Goal: Find specific page/section: Find specific page/section

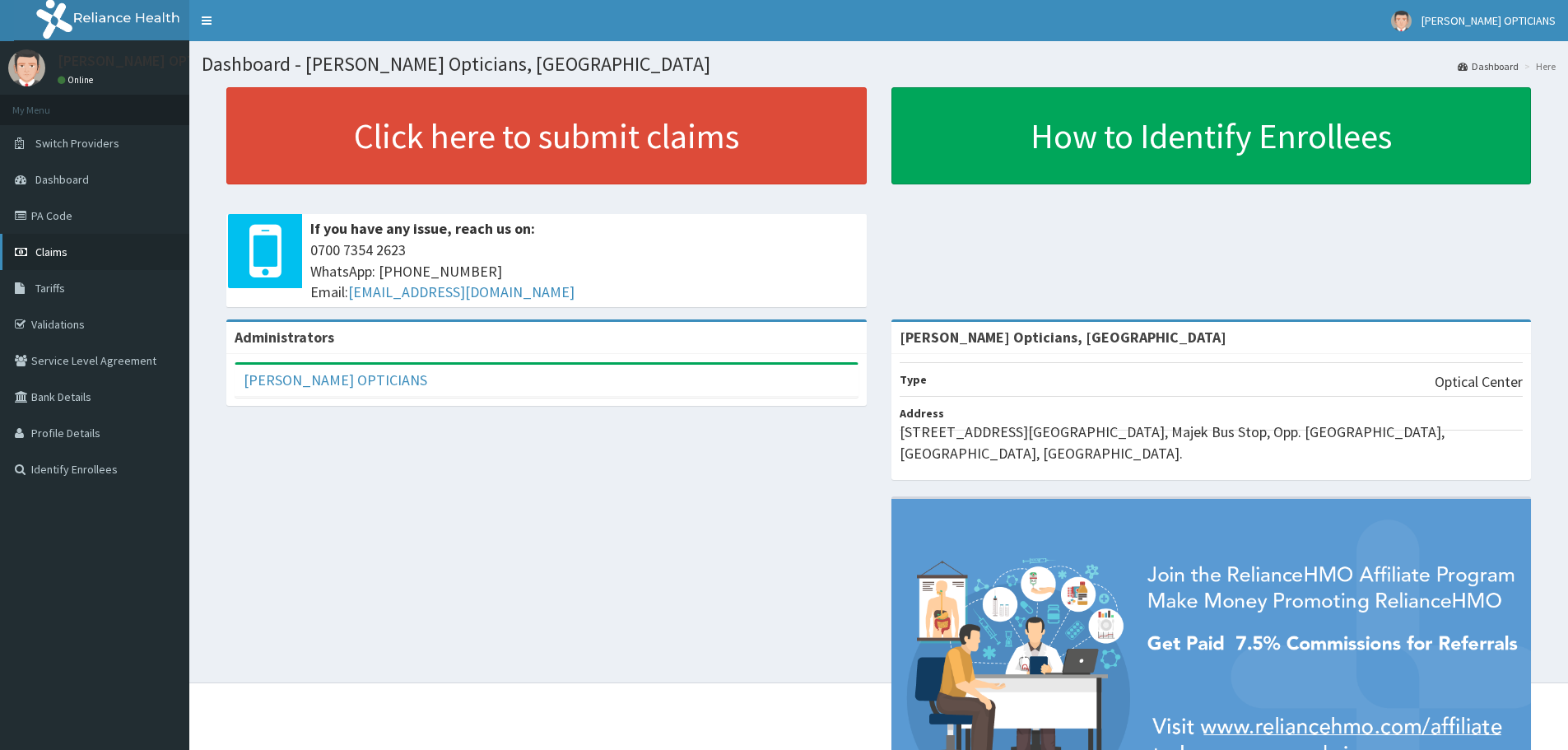
click at [50, 251] on span "Claims" at bounding box center [52, 251] width 33 height 14
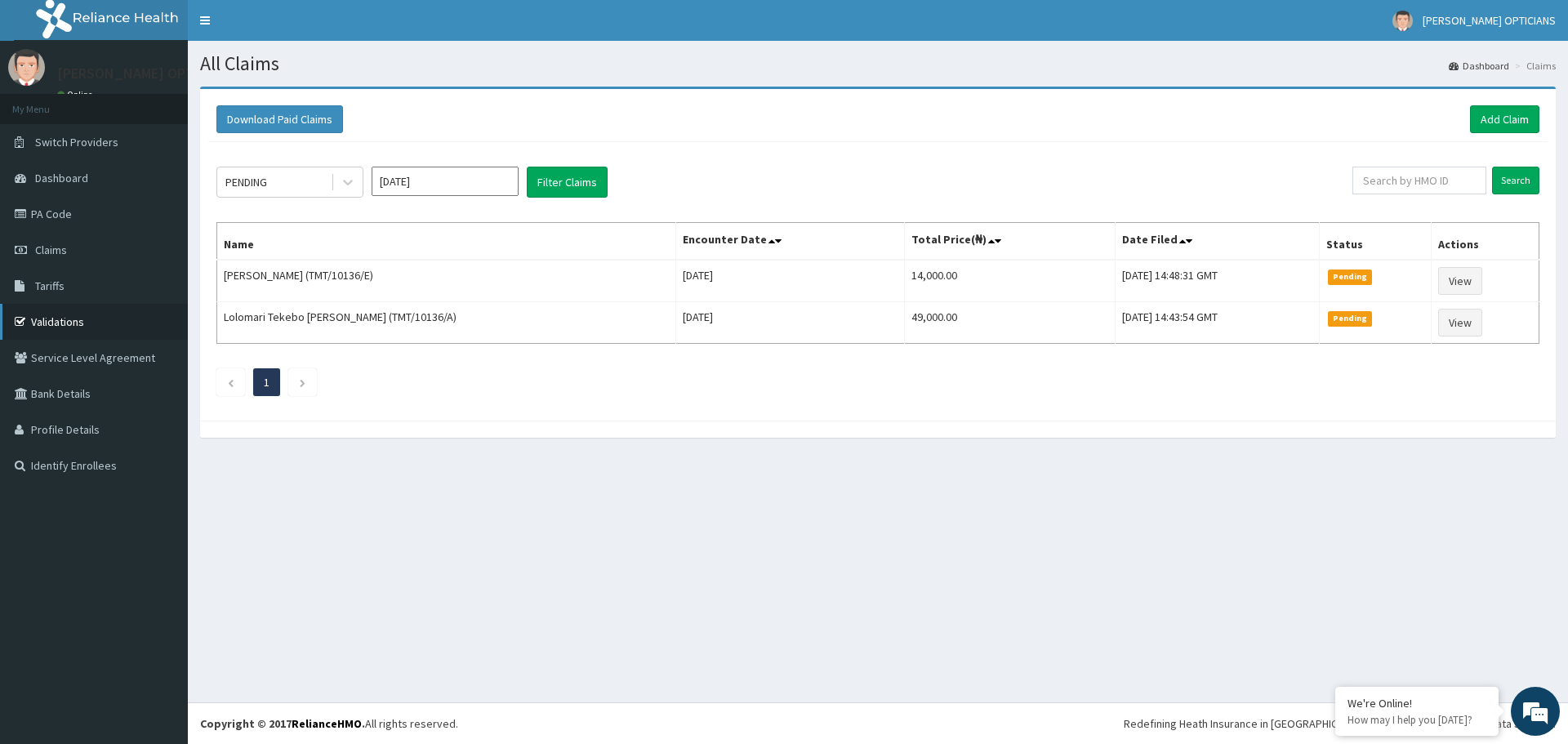
click at [49, 315] on link "Validations" at bounding box center [94, 322] width 188 height 36
